Goal: Transaction & Acquisition: Purchase product/service

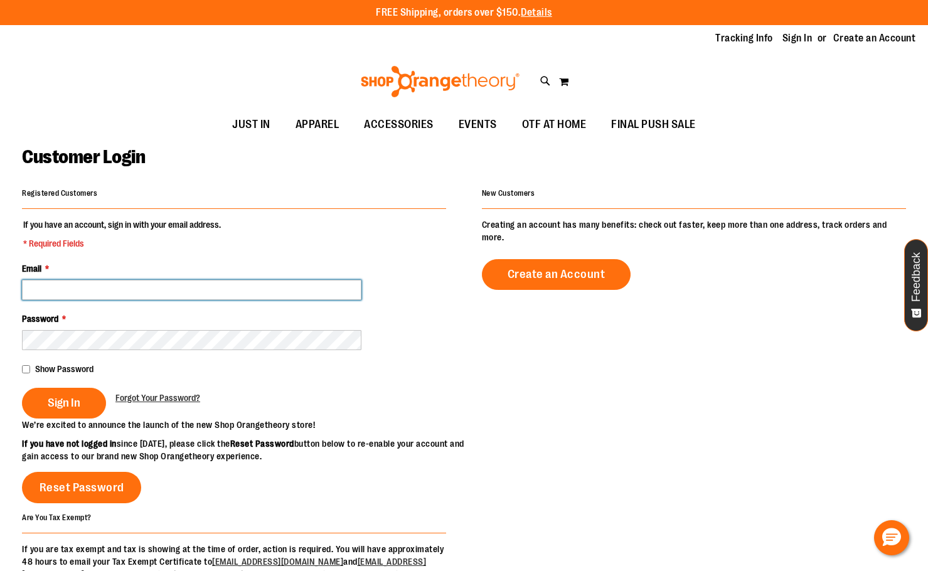
click at [92, 286] on input "Email *" at bounding box center [192, 290] width 340 height 20
type input "**********"
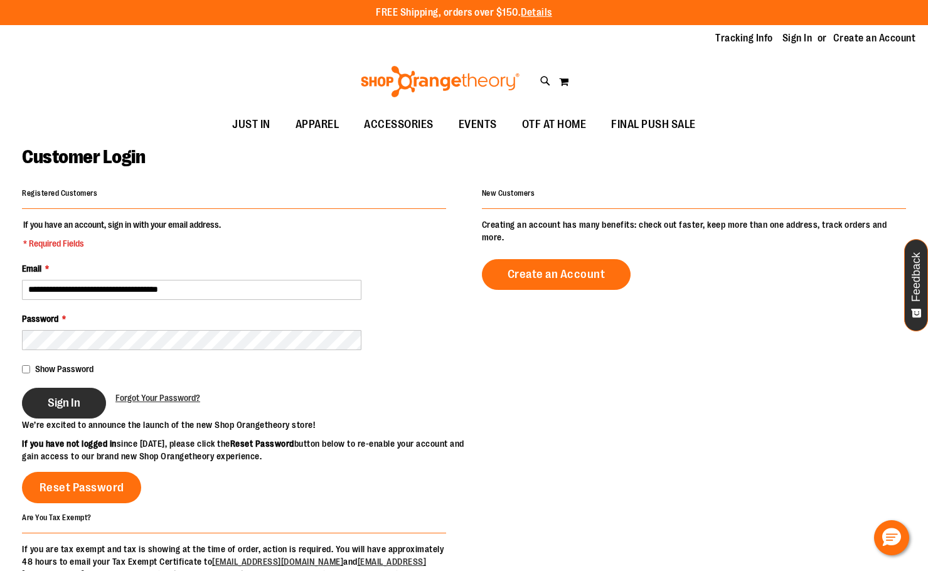
click at [72, 404] on span "Sign In" at bounding box center [64, 403] width 33 height 14
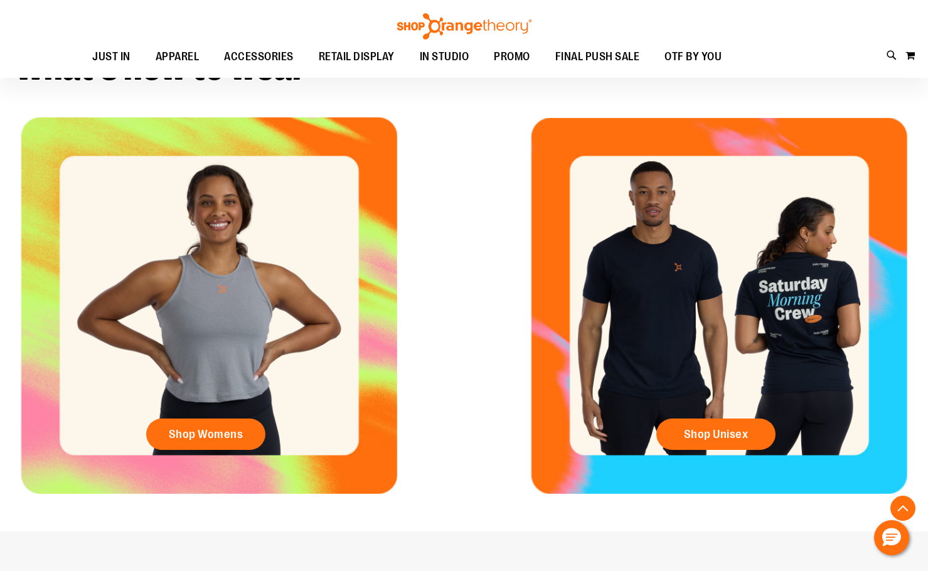
scroll to position [439, 0]
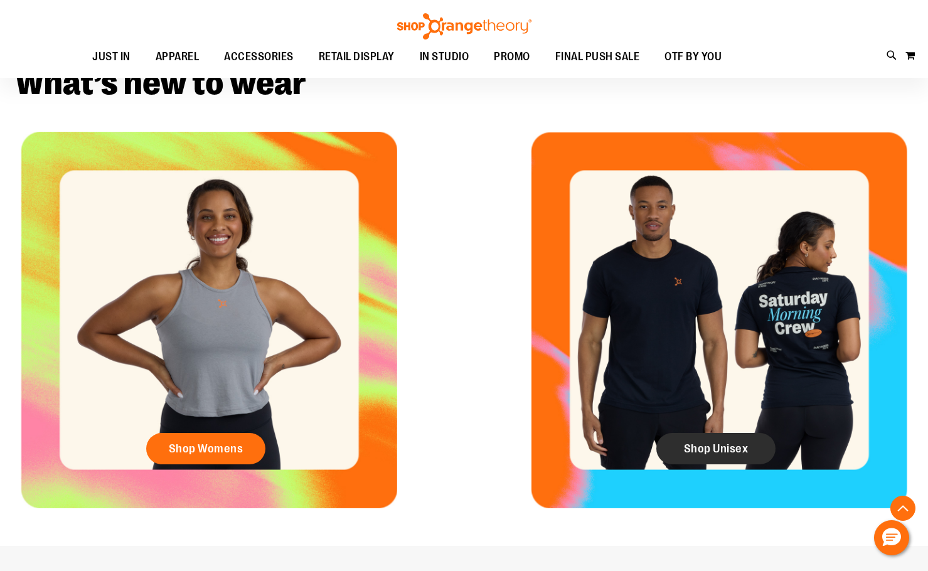
click at [723, 446] on span "Shop Unisex" at bounding box center [716, 449] width 65 height 14
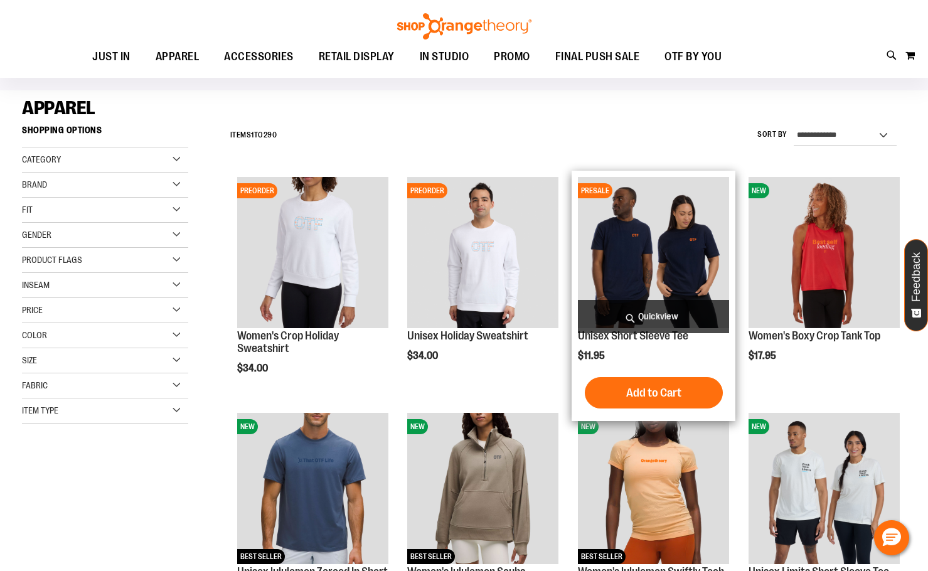
scroll to position [250, 0]
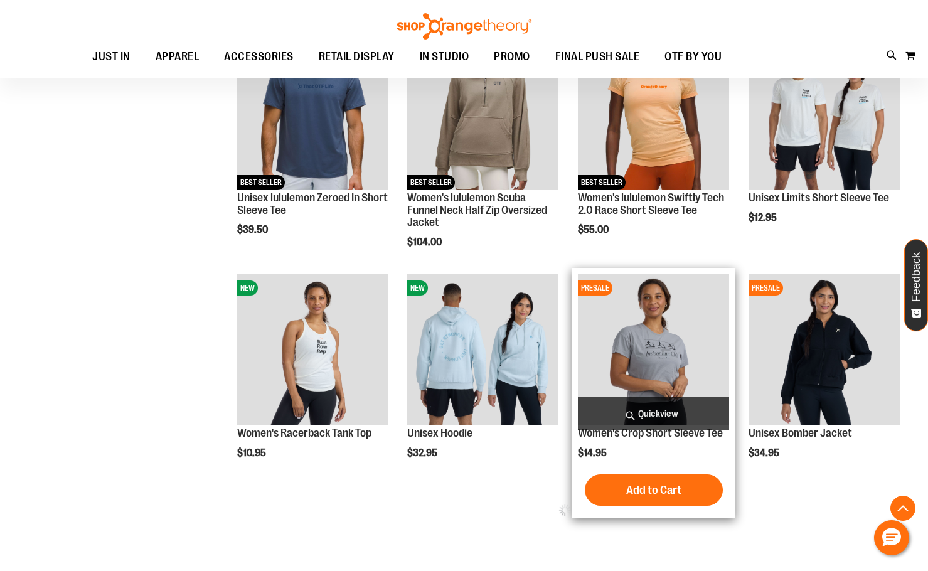
scroll to position [501, 0]
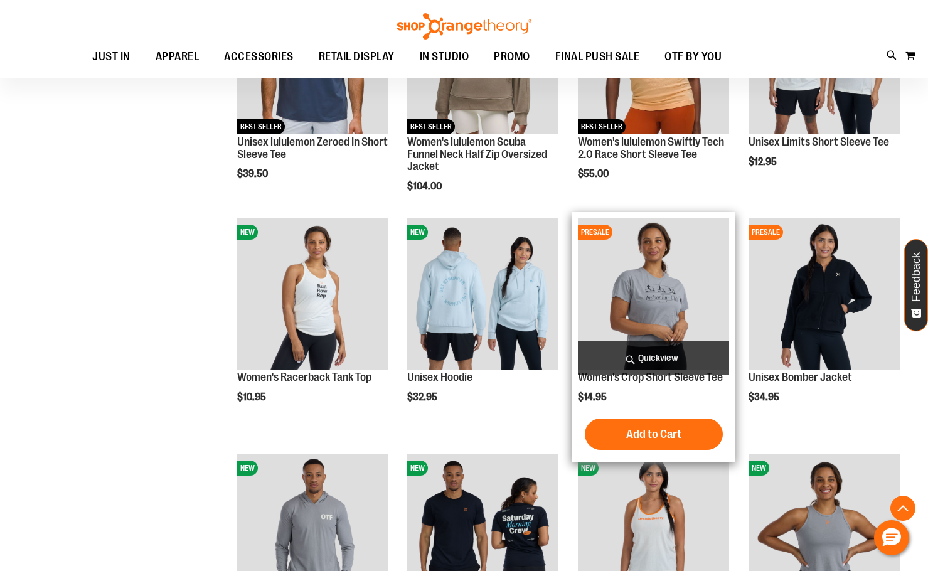
click at [664, 275] on img "product" at bounding box center [653, 293] width 151 height 151
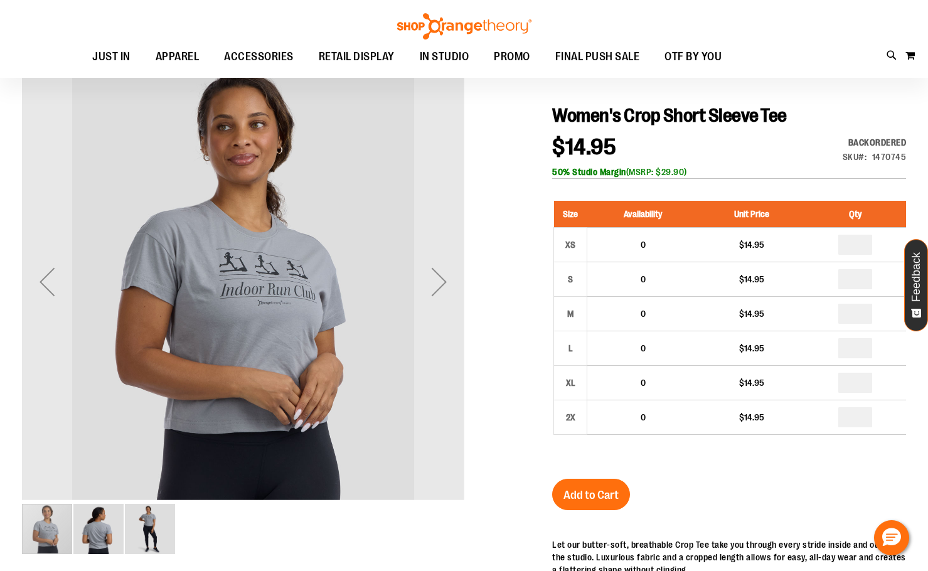
scroll to position [125, 0]
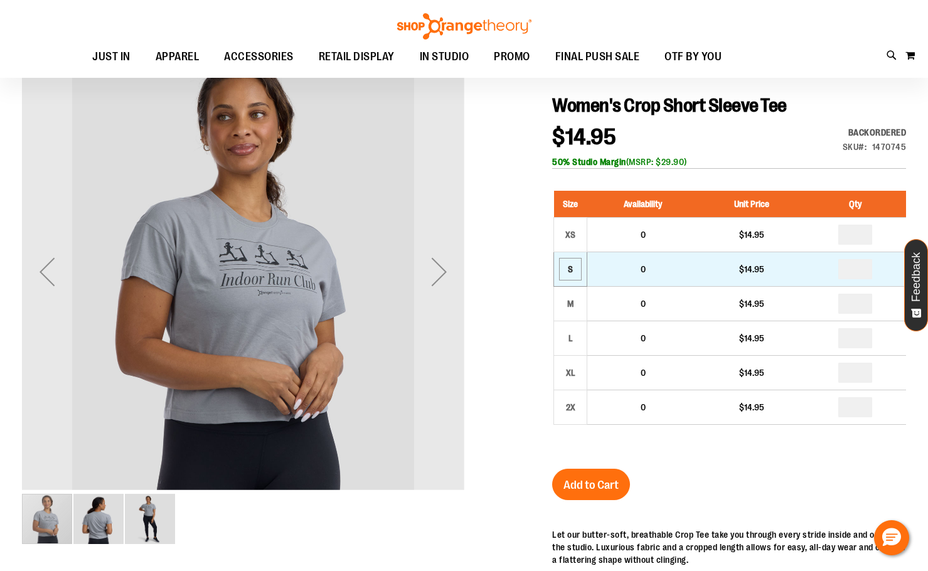
click at [569, 274] on div "S" at bounding box center [570, 269] width 19 height 19
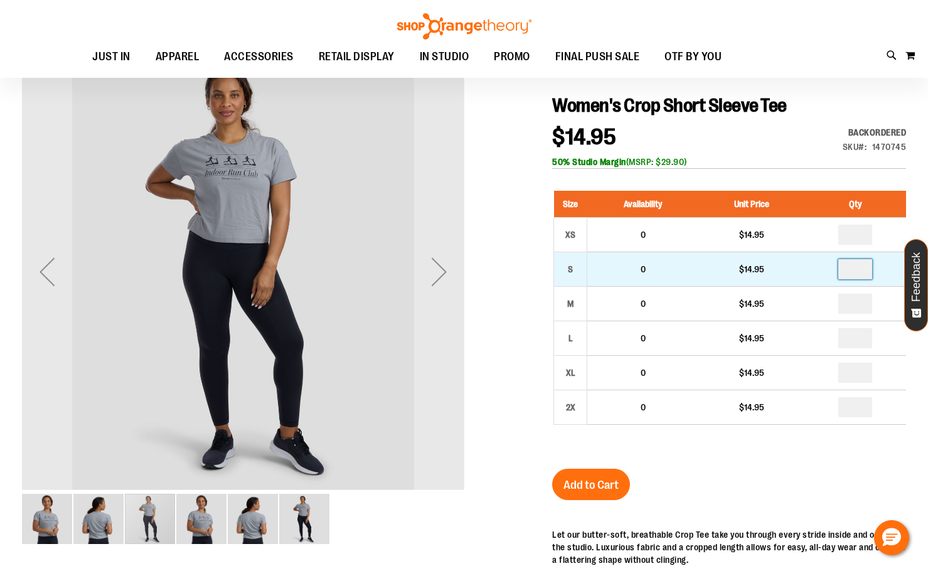
click at [864, 267] on input "number" at bounding box center [855, 269] width 34 height 20
type input "*"
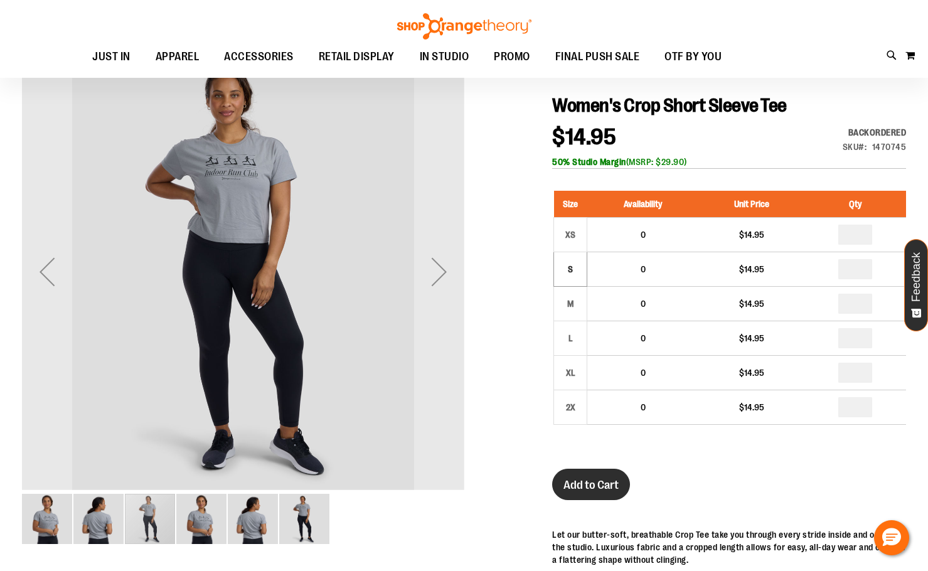
click at [579, 482] on span "Add to Cart" at bounding box center [591, 485] width 55 height 14
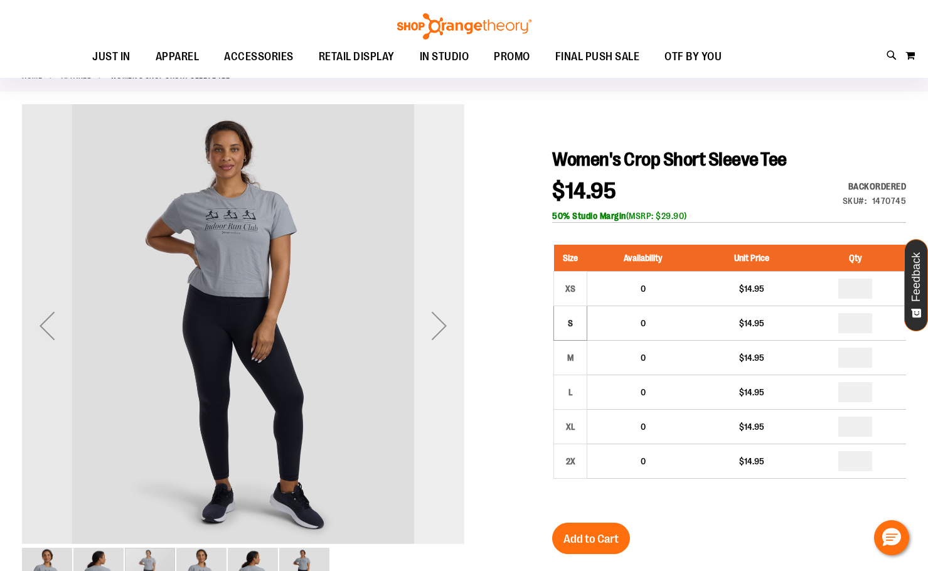
scroll to position [0, 0]
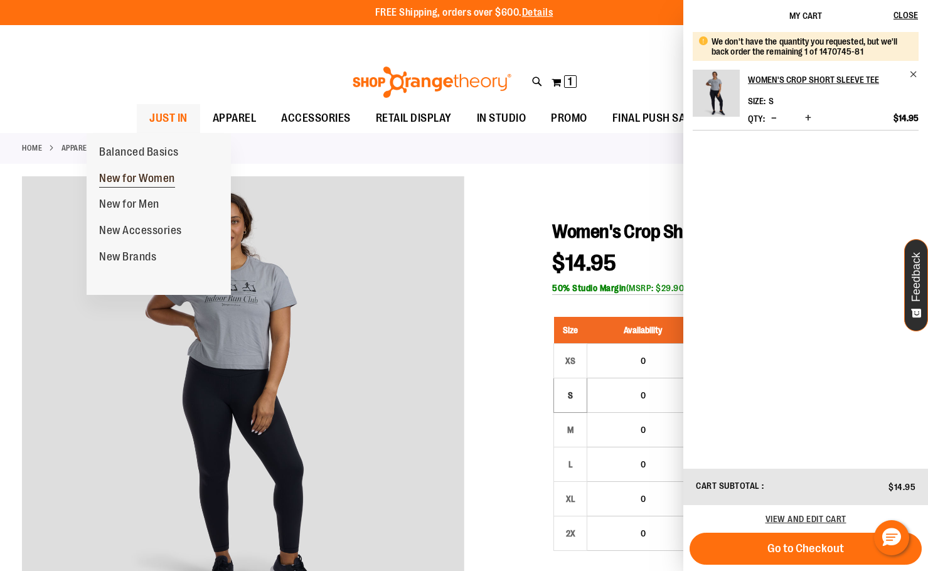
click at [134, 176] on span "New for Women" at bounding box center [137, 180] width 76 height 16
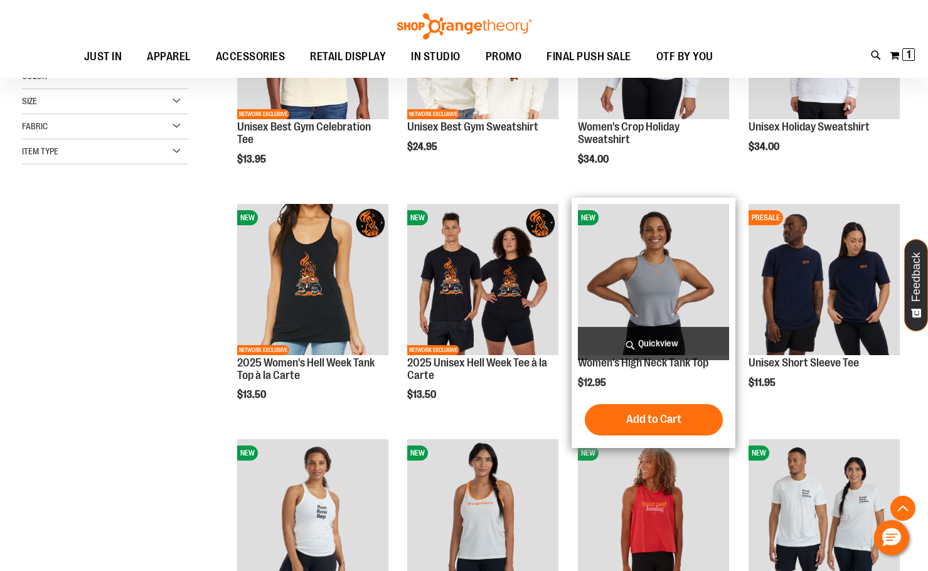
scroll to position [313, 0]
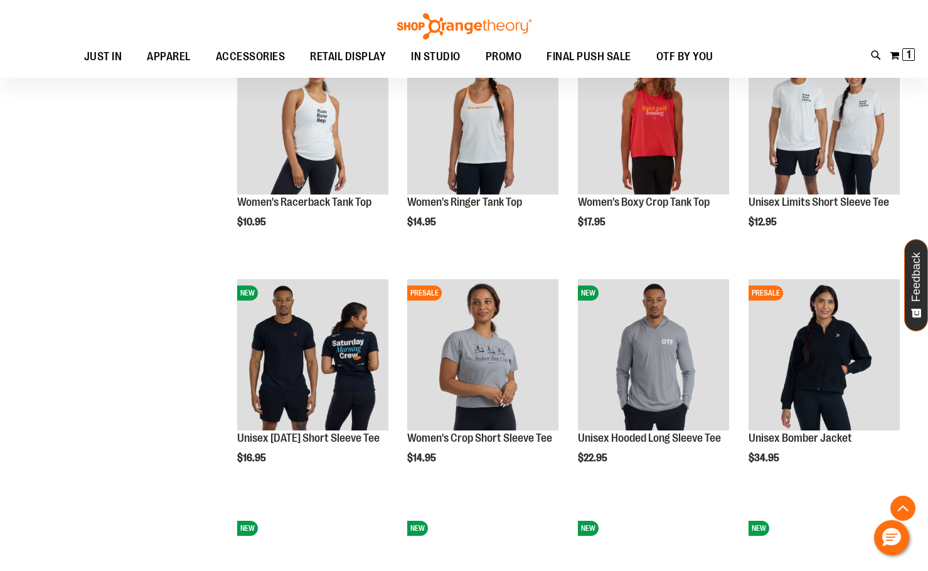
scroll to position [752, 0]
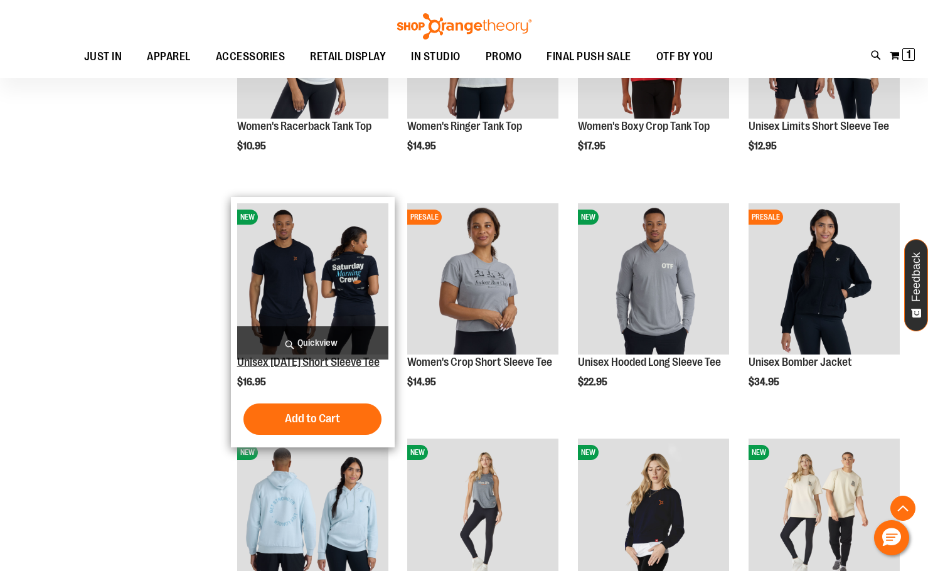
click at [325, 364] on link "Unisex [DATE] Short Sleeve Tee" at bounding box center [308, 362] width 142 height 13
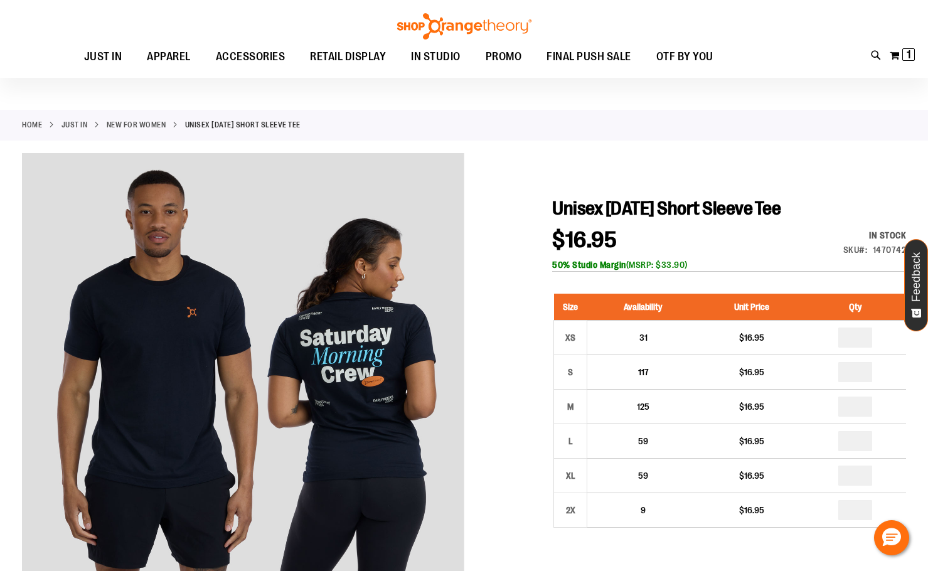
scroll to position [62, 0]
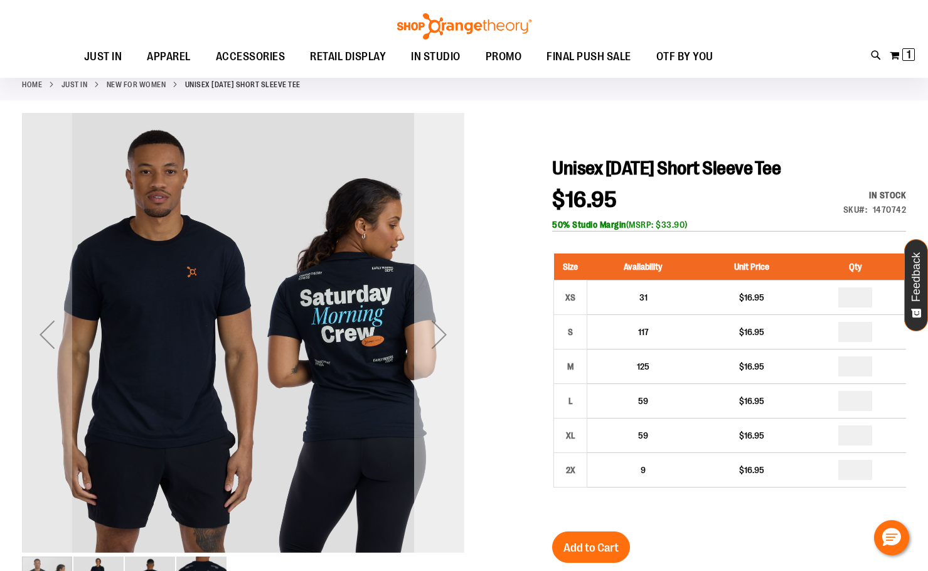
click at [436, 329] on div "Next" at bounding box center [439, 334] width 50 height 50
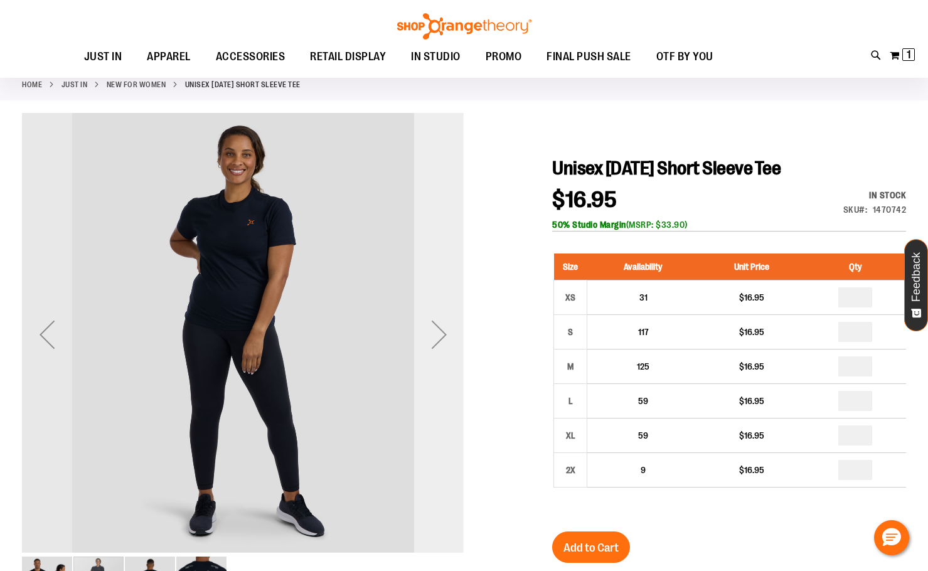
click at [435, 326] on div "Next" at bounding box center [439, 334] width 50 height 50
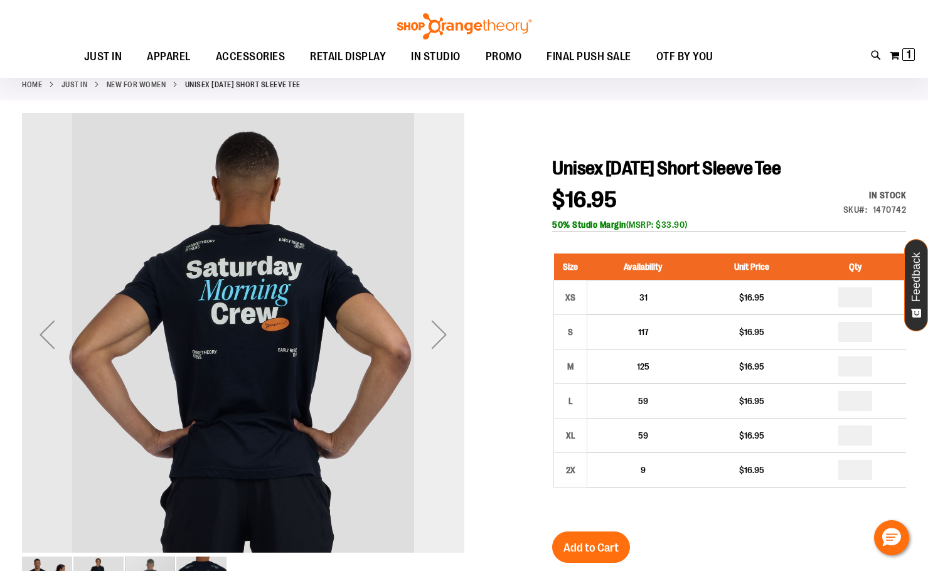
click at [435, 326] on div "Next" at bounding box center [439, 334] width 50 height 50
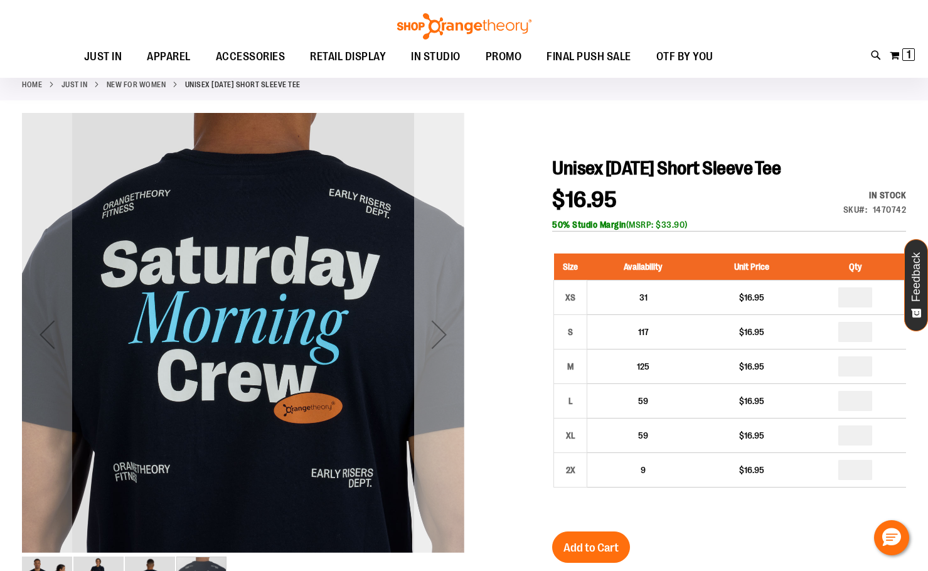
click at [435, 326] on div "Next" at bounding box center [439, 334] width 50 height 50
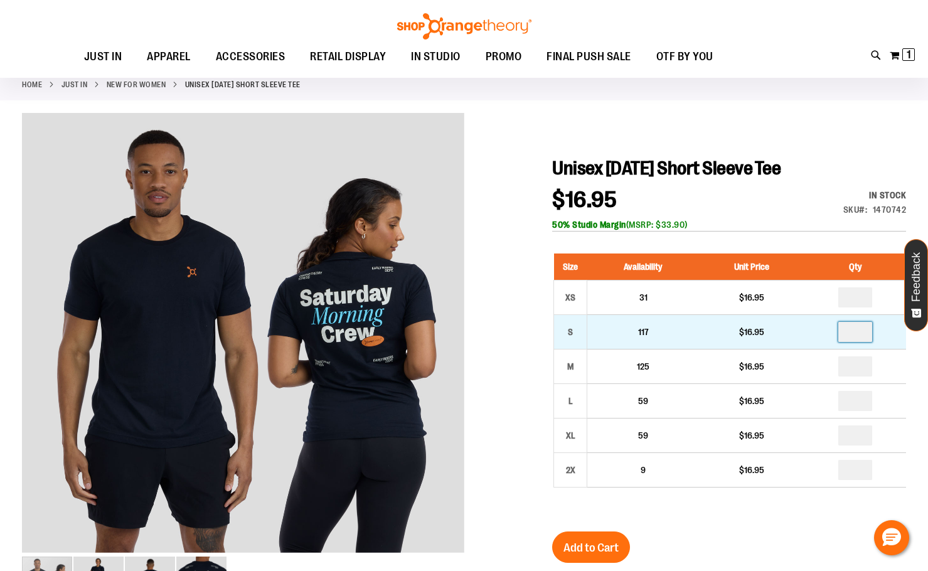
click at [866, 331] on input "number" at bounding box center [855, 332] width 34 height 20
type input "*"
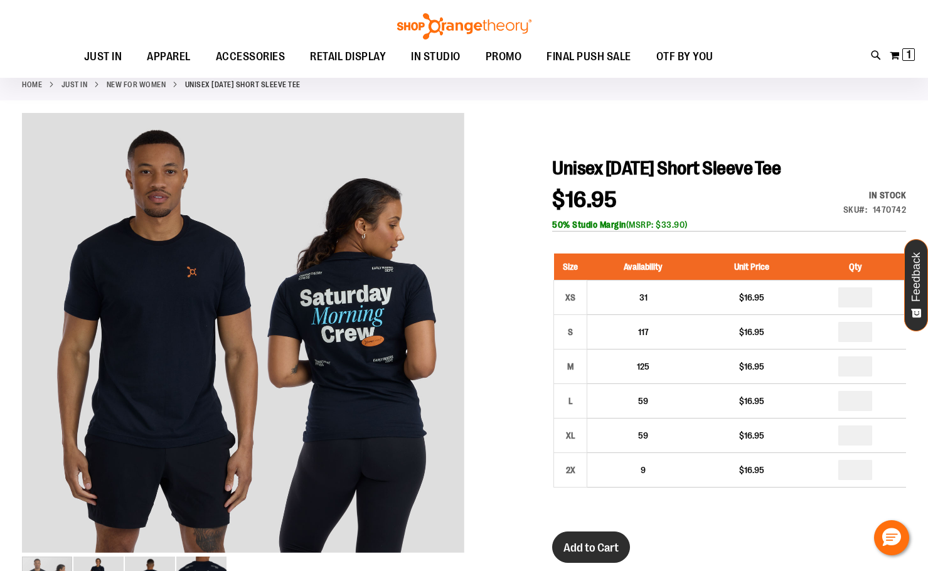
click at [587, 547] on span "Add to Cart" at bounding box center [591, 548] width 55 height 14
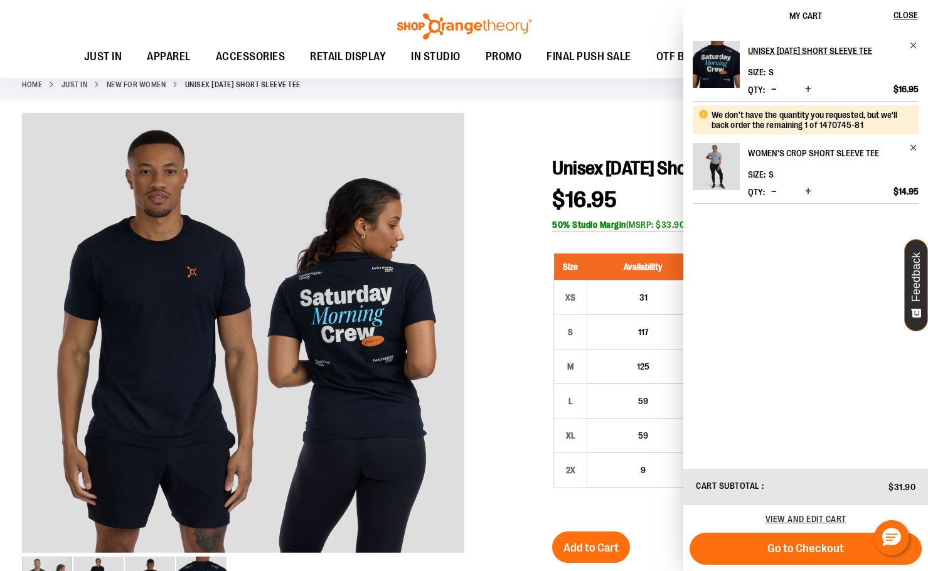
click at [815, 163] on h2 "Women's Crop Short Sleeve Tee" at bounding box center [825, 153] width 154 height 20
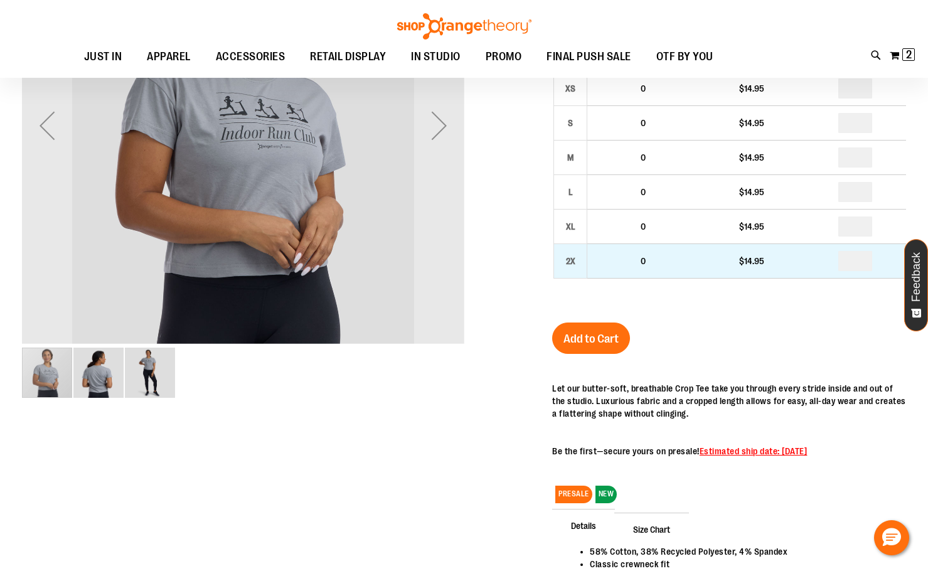
scroll to position [125, 0]
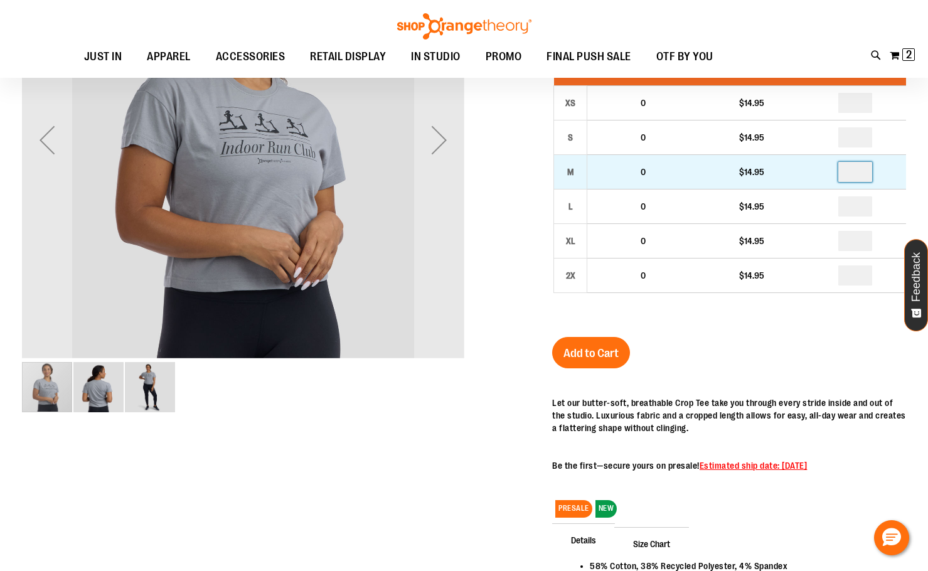
click at [865, 174] on input "number" at bounding box center [855, 172] width 34 height 20
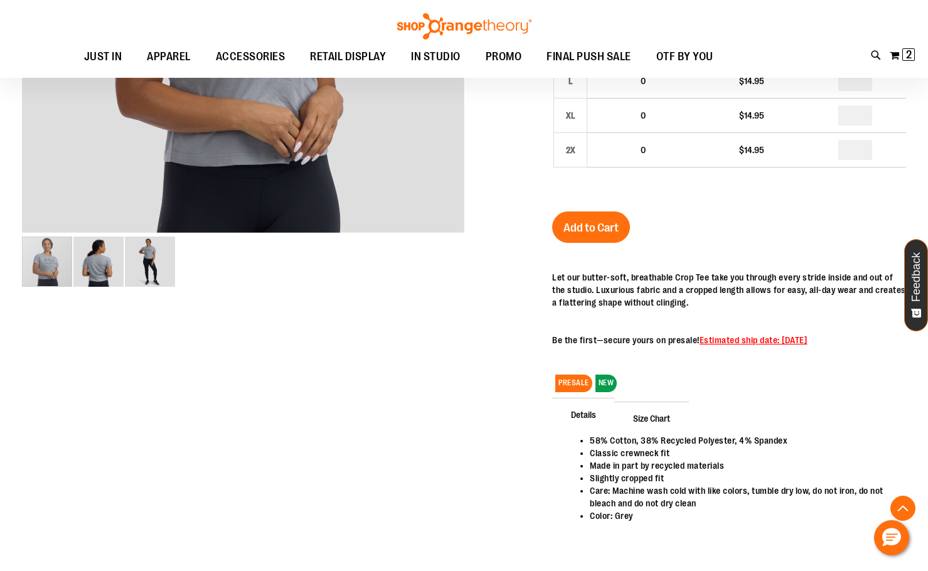
scroll to position [0, 0]
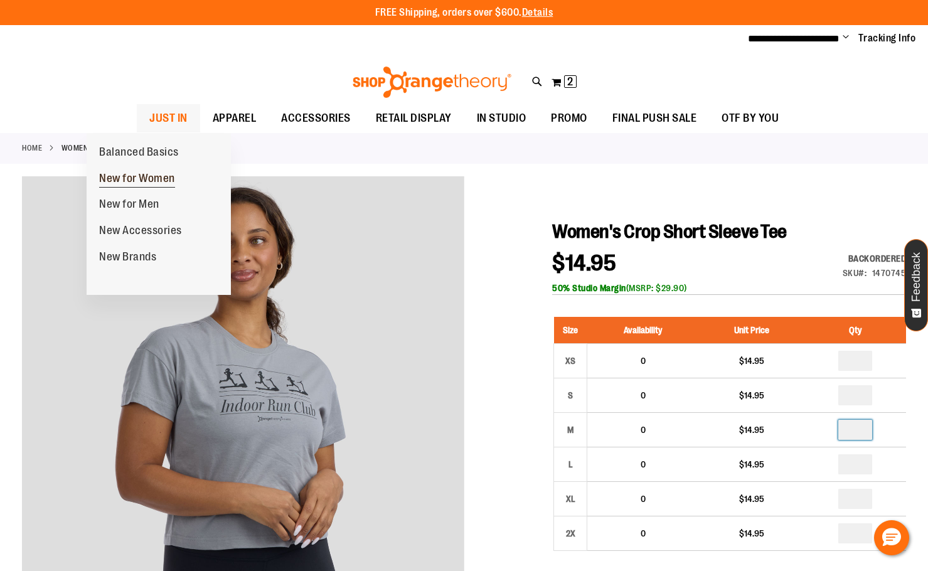
click at [136, 184] on span "New for Women" at bounding box center [137, 180] width 76 height 16
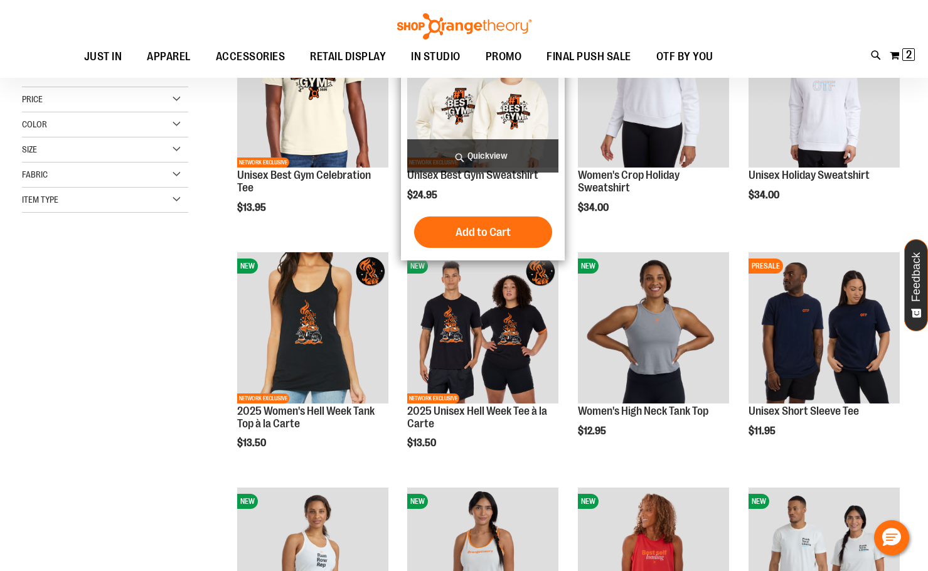
scroll to position [313, 0]
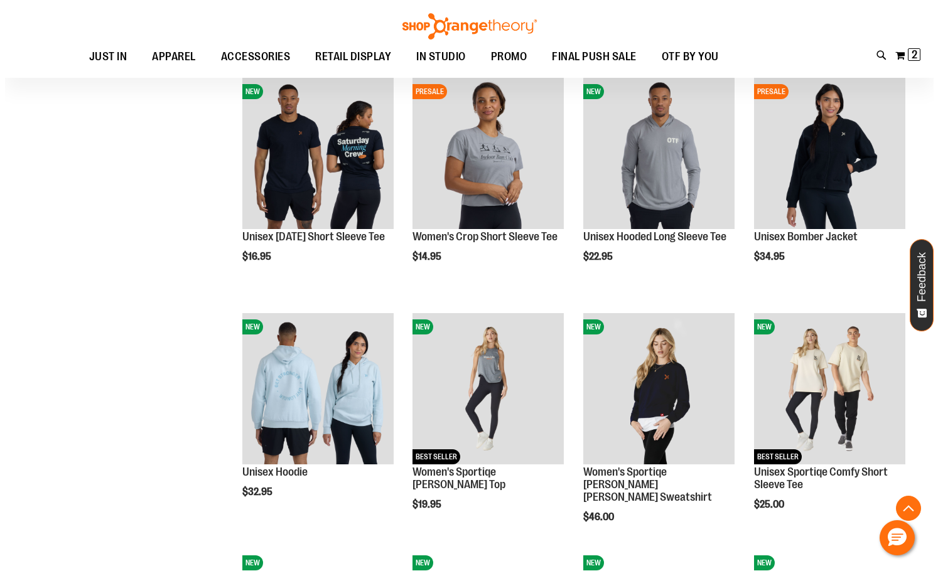
scroll to position [1066, 0]
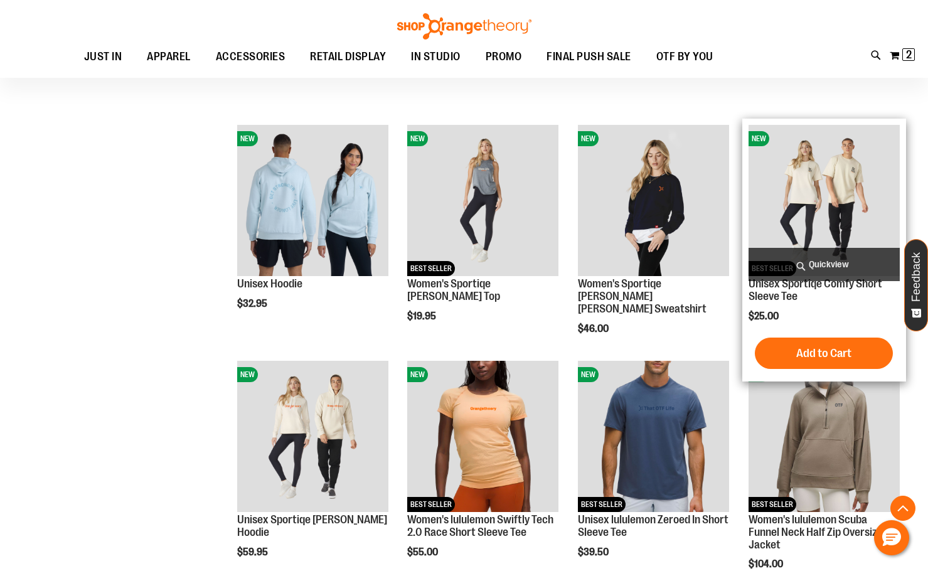
click at [844, 262] on span "Quickview" at bounding box center [824, 264] width 151 height 33
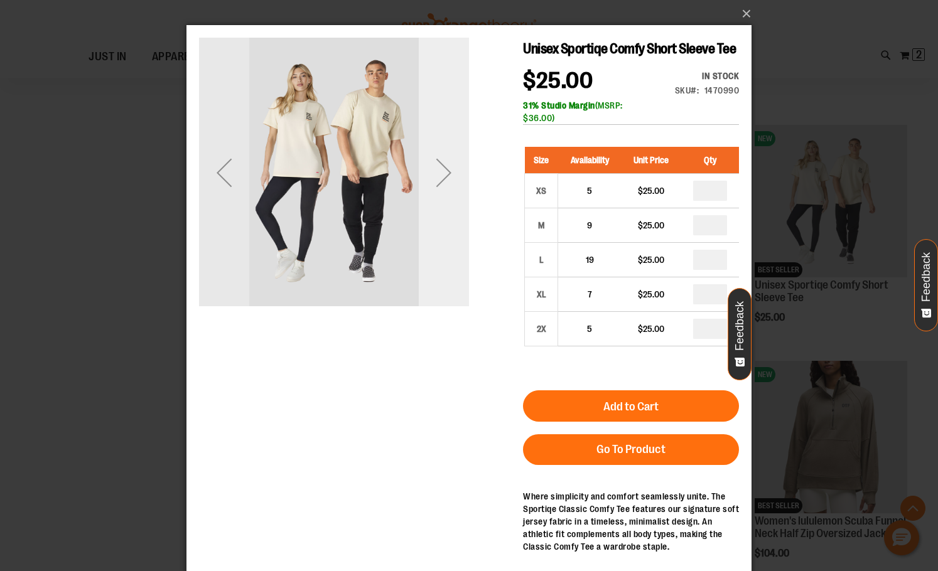
click at [446, 164] on div "Next" at bounding box center [444, 172] width 50 height 50
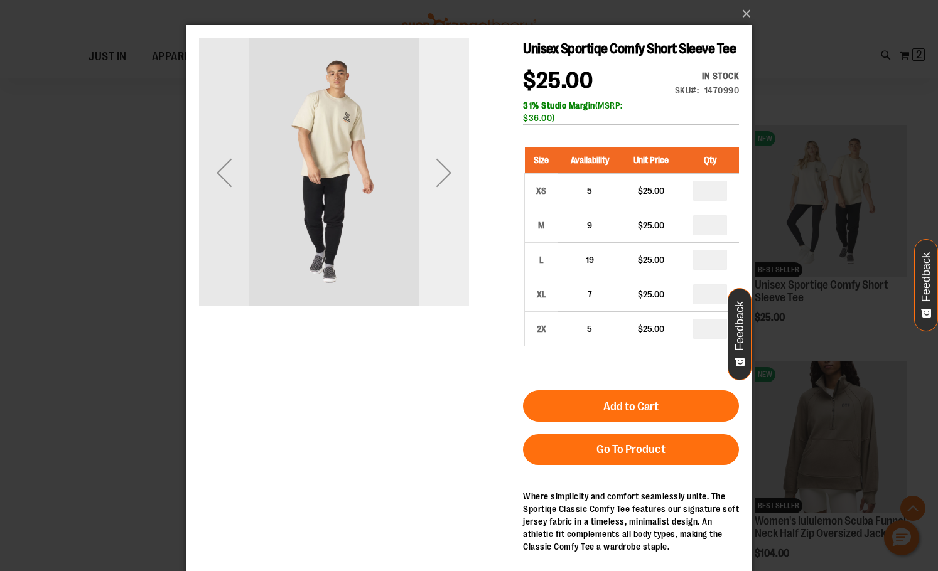
click at [446, 164] on div "Next" at bounding box center [444, 172] width 50 height 50
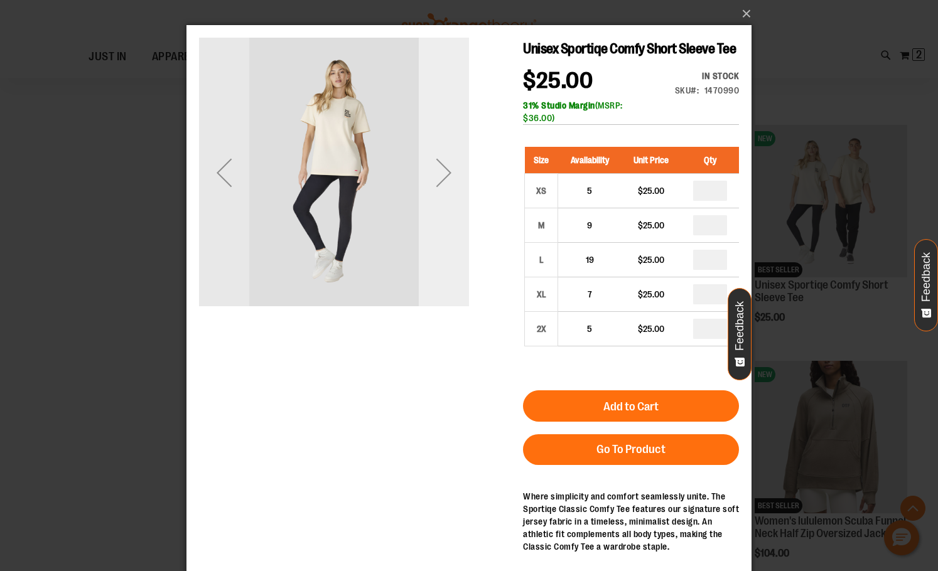
click at [446, 164] on div "Next" at bounding box center [444, 172] width 50 height 50
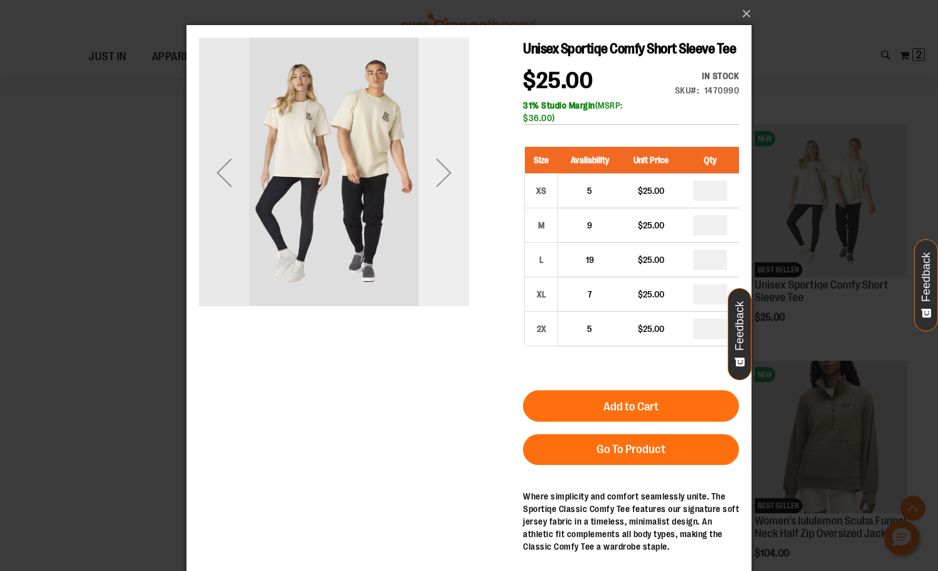
click at [446, 164] on div "Next" at bounding box center [444, 172] width 50 height 50
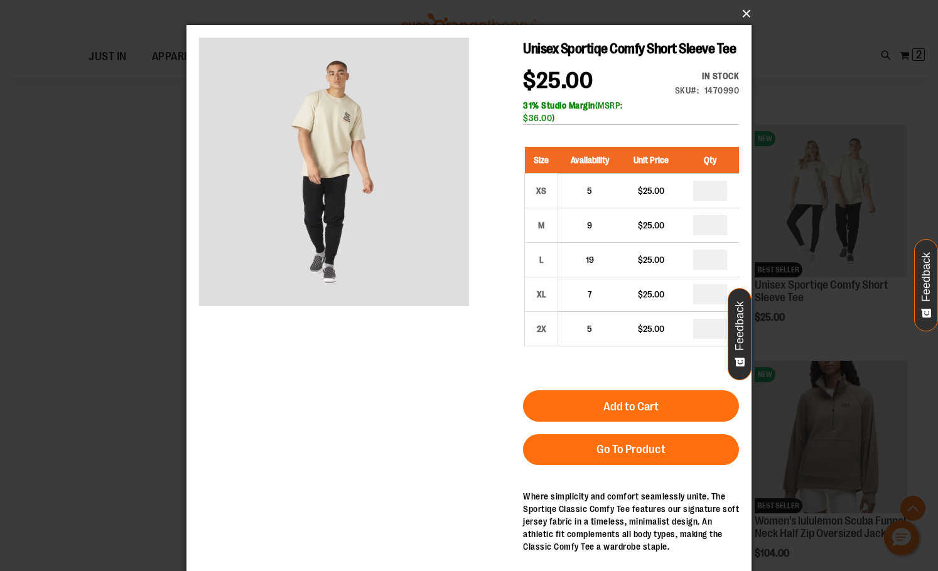
click at [744, 10] on button "×" at bounding box center [472, 14] width 565 height 28
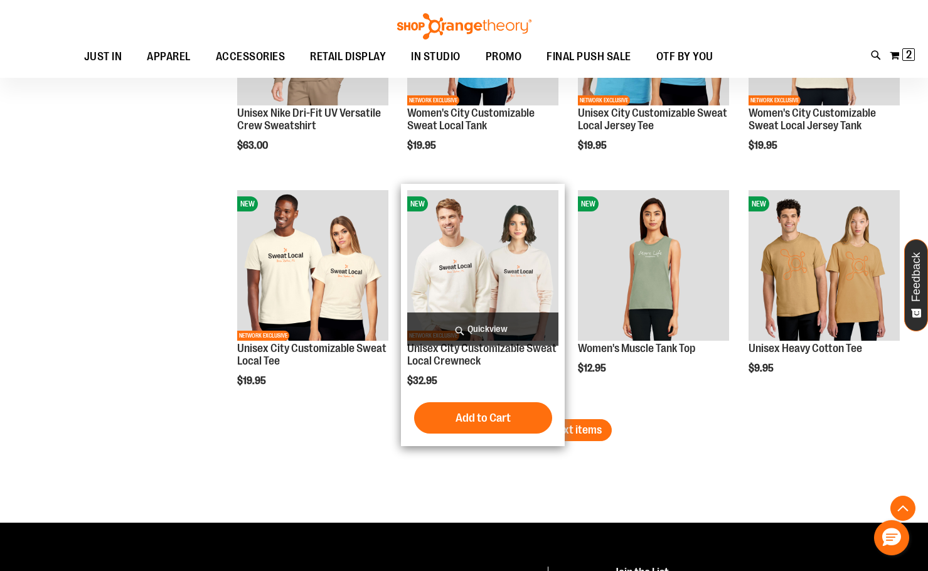
scroll to position [1945, 0]
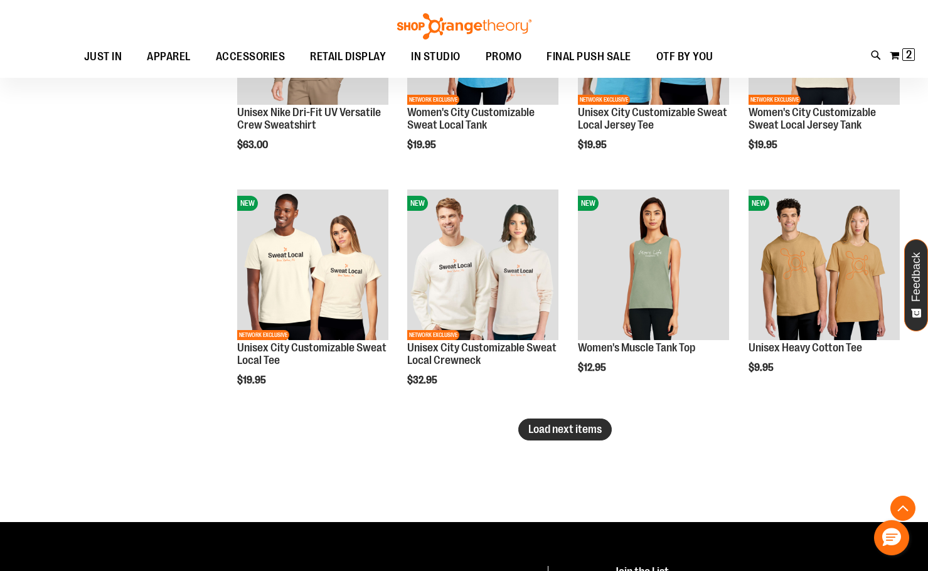
click at [585, 431] on span "Load next items" at bounding box center [564, 429] width 73 height 13
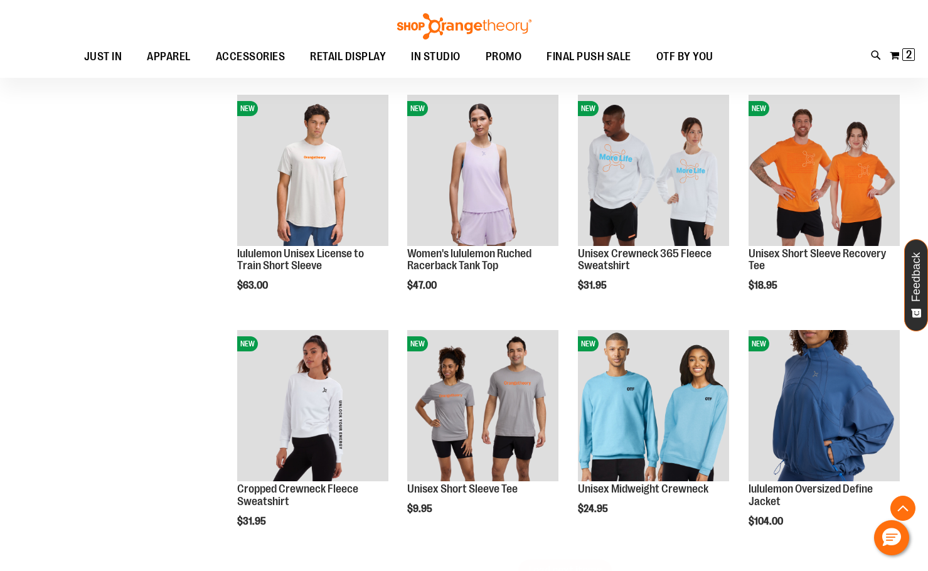
scroll to position [2573, 0]
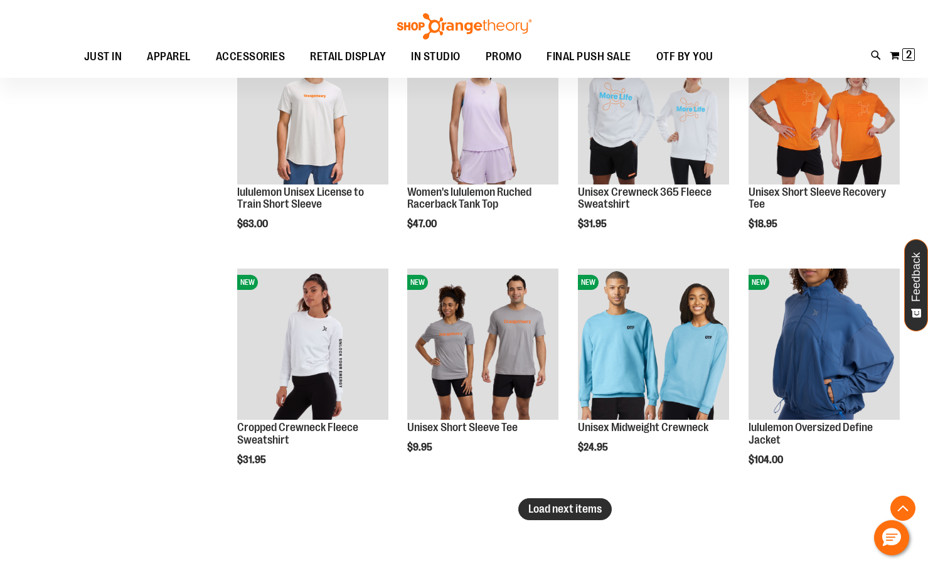
click at [550, 515] on button "Load next items" at bounding box center [565, 509] width 94 height 22
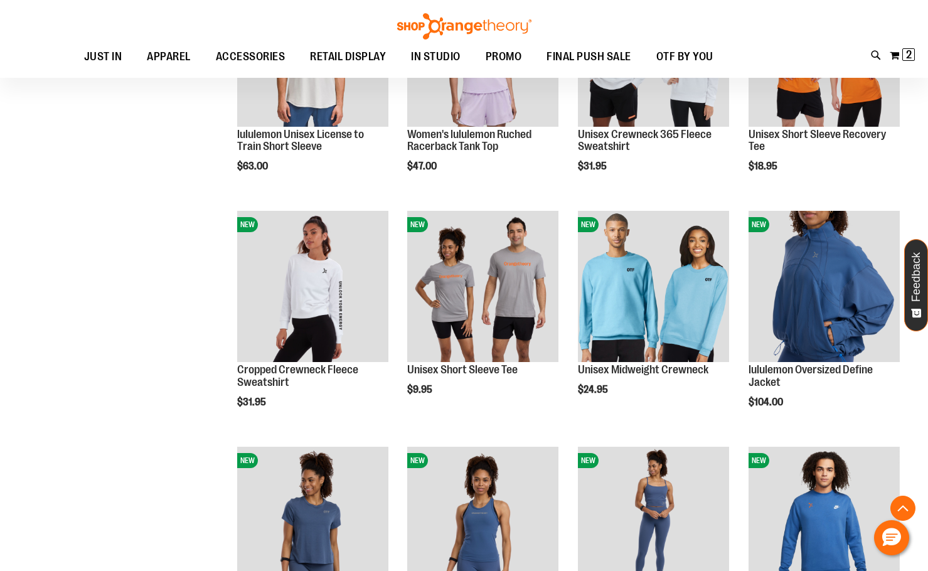
scroll to position [2824, 0]
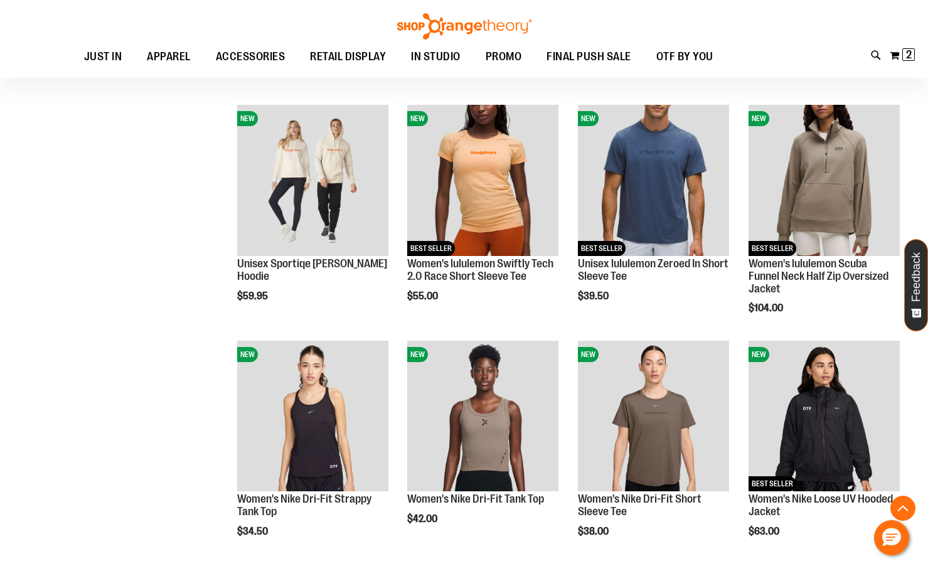
scroll to position [1317, 0]
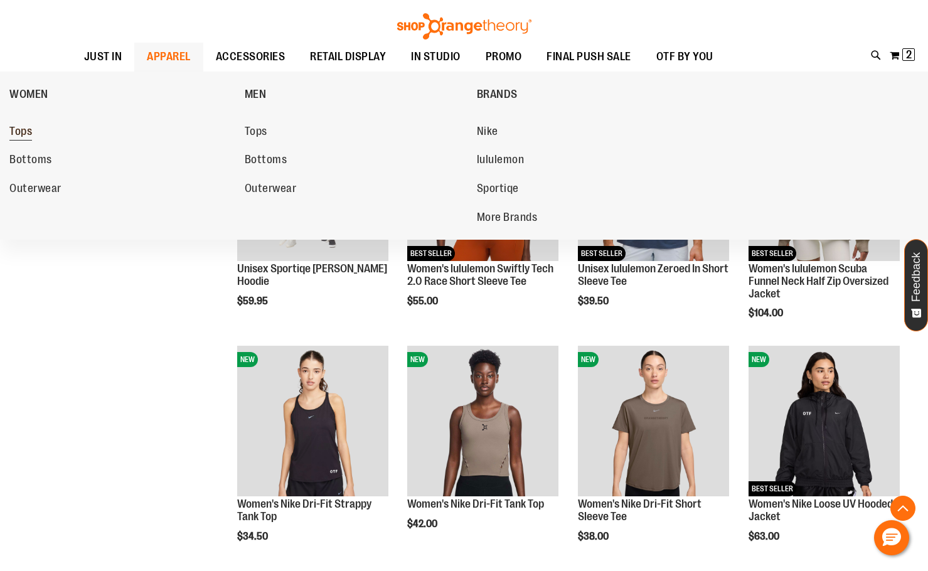
click at [21, 133] on span "Tops" at bounding box center [20, 133] width 23 height 16
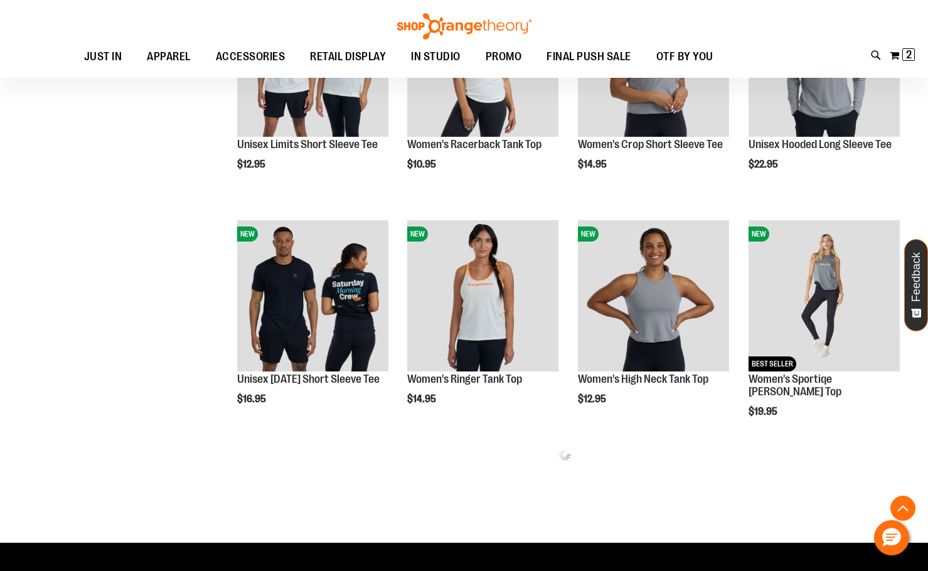
scroll to position [501, 0]
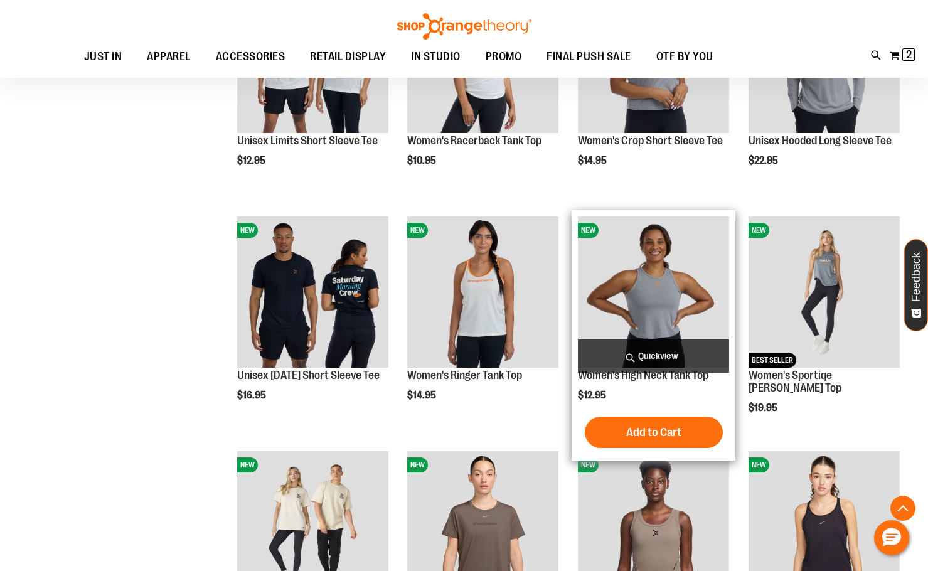
click at [667, 375] on link "Women's High Neck Tank Top" at bounding box center [643, 375] width 131 height 13
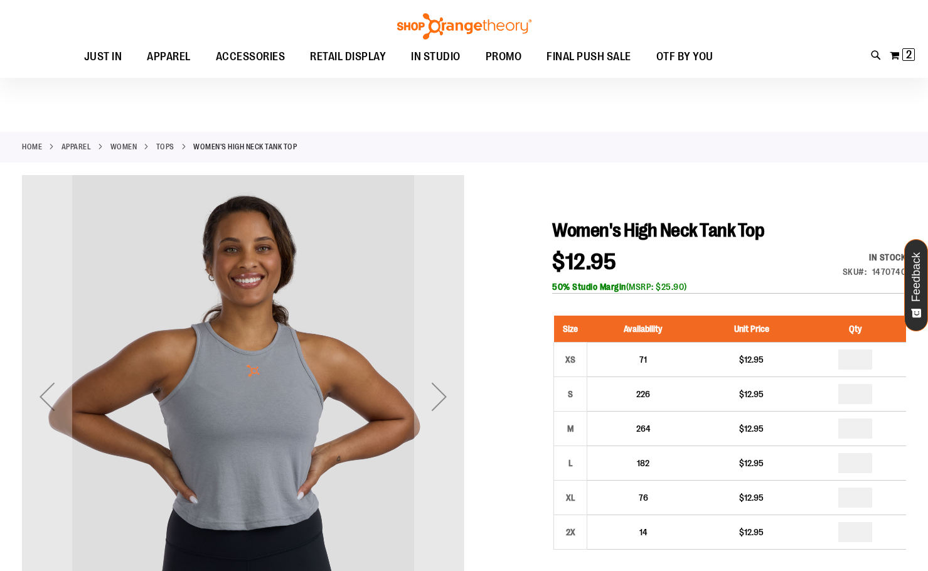
scroll to position [62, 0]
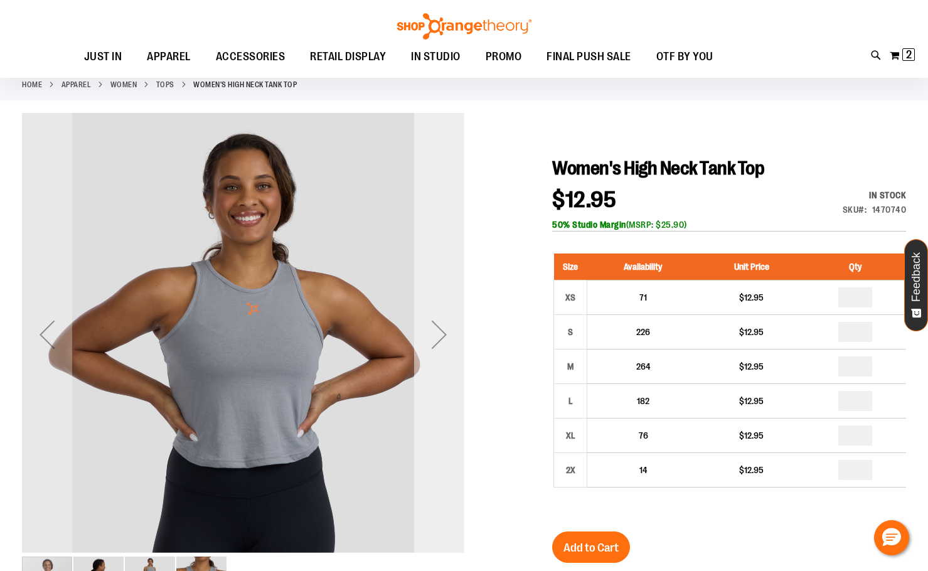
click at [438, 337] on div "Next" at bounding box center [439, 334] width 50 height 50
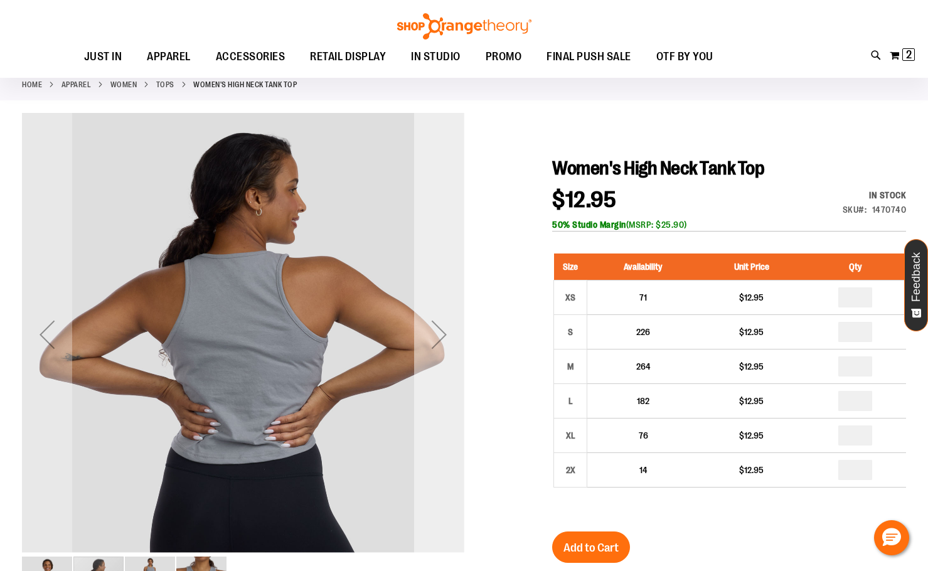
click at [438, 338] on div "Next" at bounding box center [439, 334] width 50 height 50
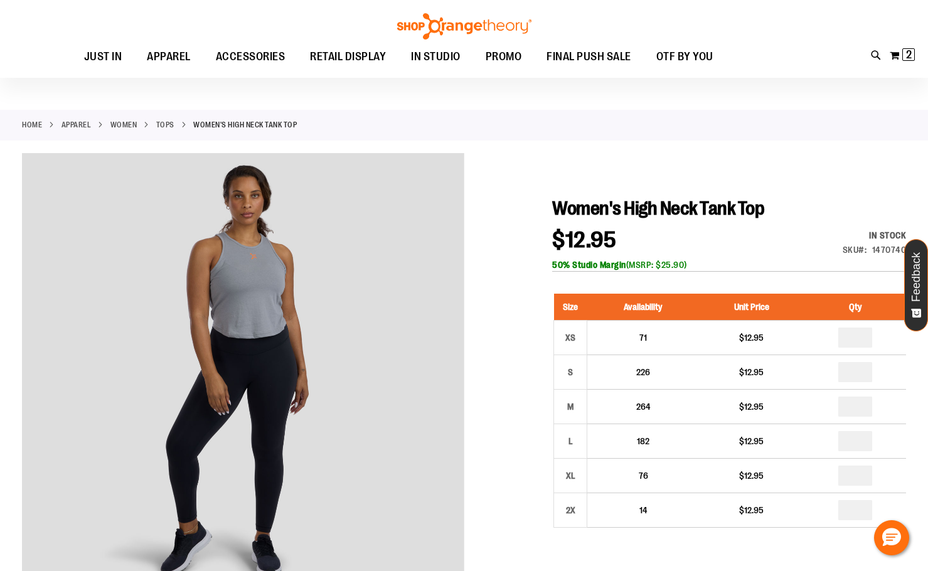
scroll to position [0, 0]
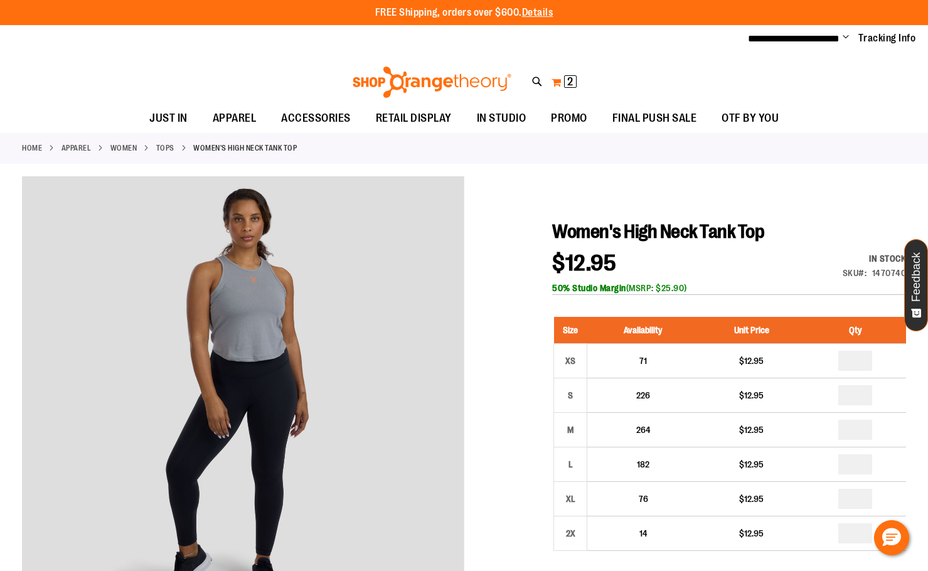
click at [571, 80] on span "2" at bounding box center [570, 81] width 6 height 13
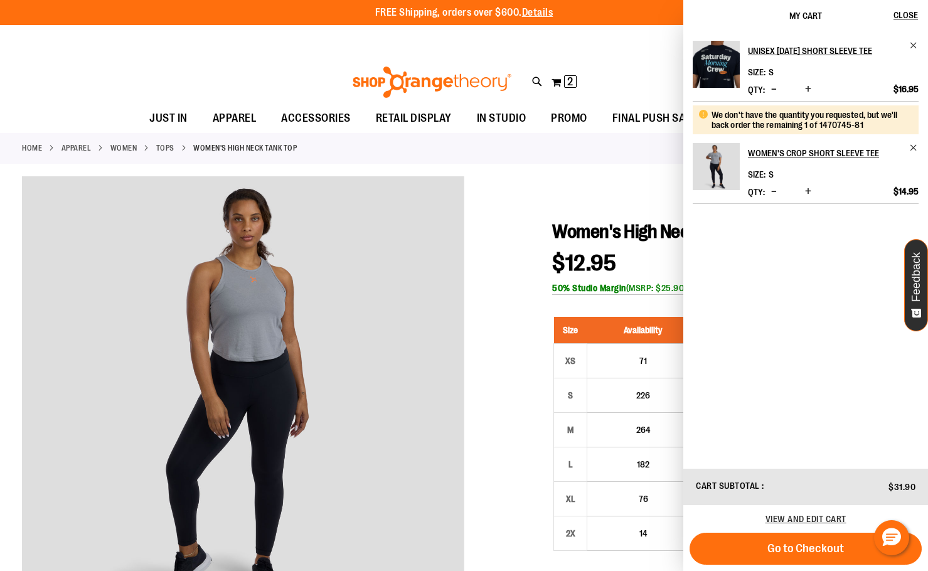
click at [777, 198] on span "Decrease product quantity" at bounding box center [774, 191] width 6 height 13
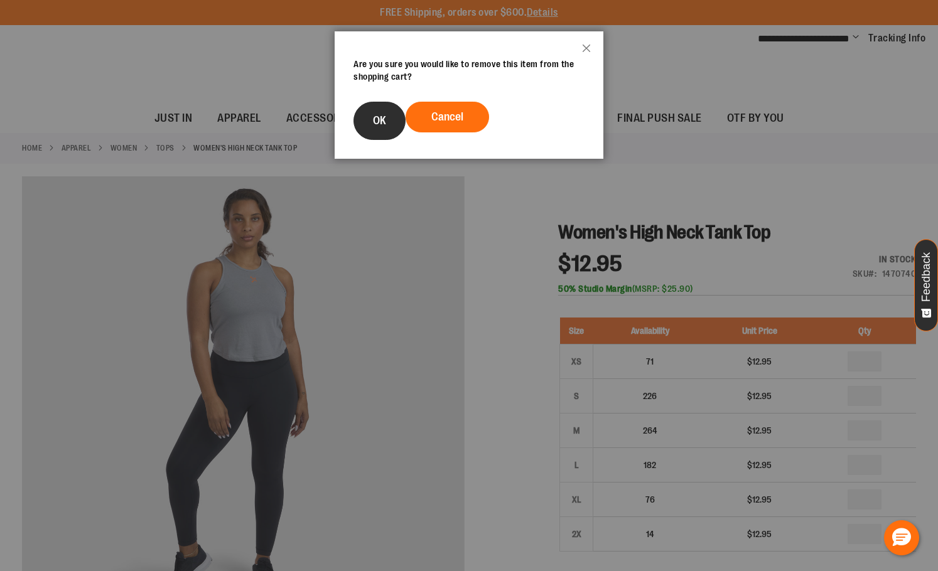
click at [385, 115] on span "OK" at bounding box center [379, 120] width 13 height 13
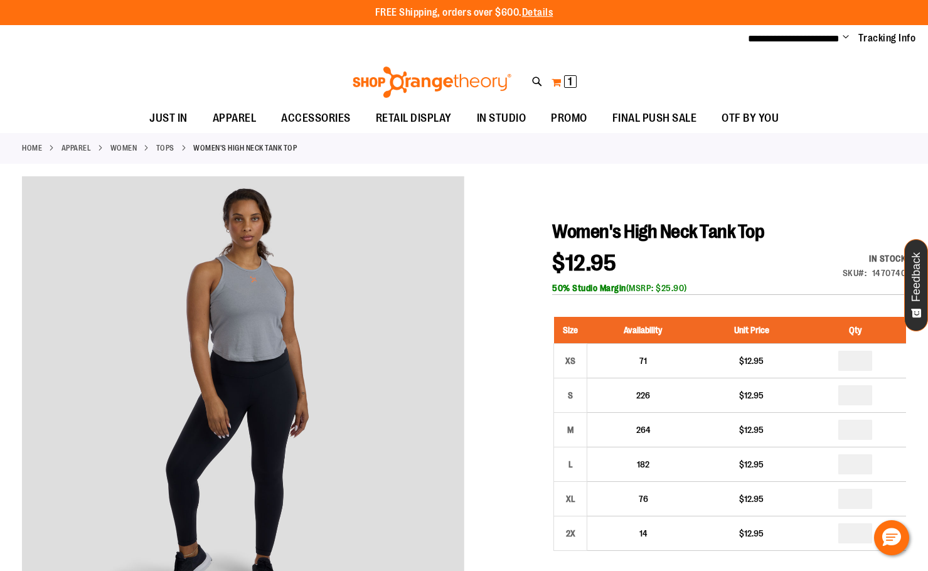
click at [569, 78] on span "1" at bounding box center [570, 81] width 4 height 13
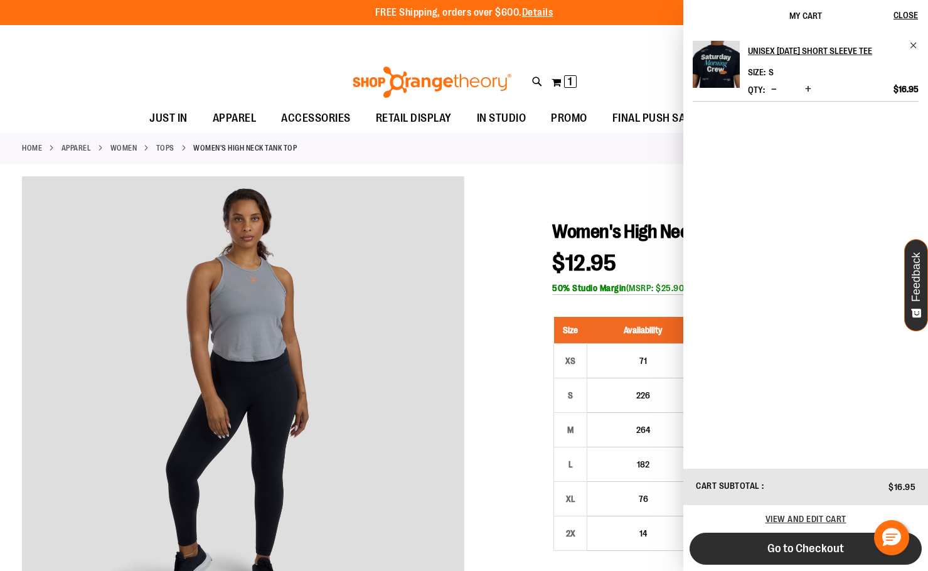
click at [800, 550] on span "Go to Checkout" at bounding box center [806, 549] width 77 height 14
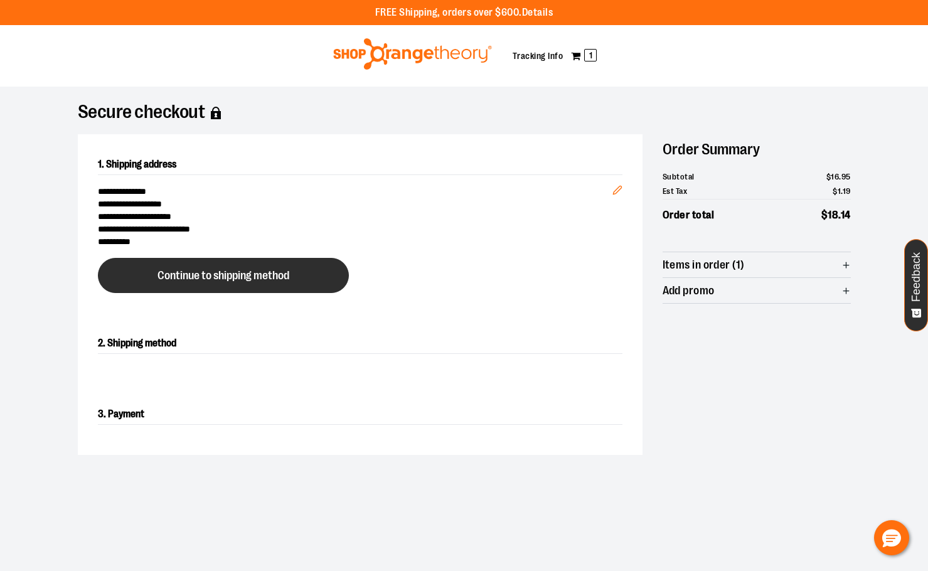
click at [205, 279] on span "Continue to shipping method" at bounding box center [224, 276] width 132 height 12
